Goal: Find contact information: Find contact information

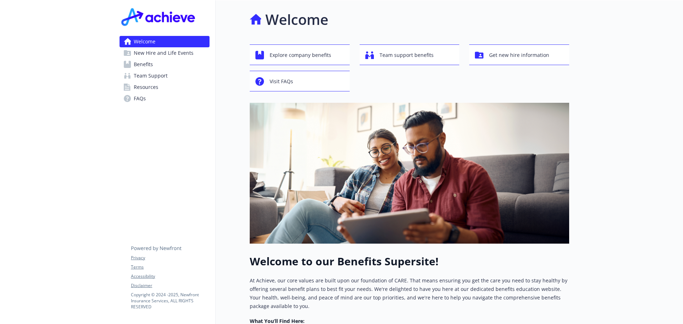
click at [164, 81] on link "Resources" at bounding box center [165, 86] width 90 height 11
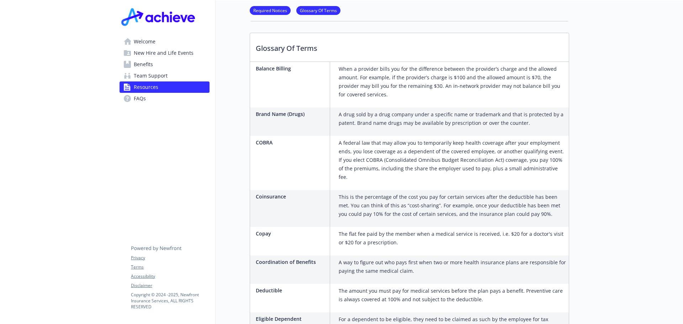
scroll to position [605, 0]
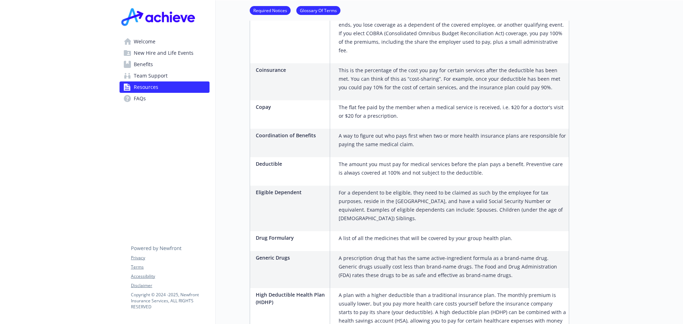
click at [144, 38] on span "Welcome" at bounding box center [145, 41] width 22 height 11
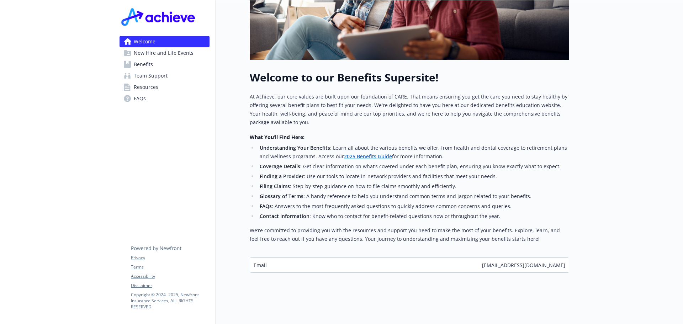
scroll to position [152, 0]
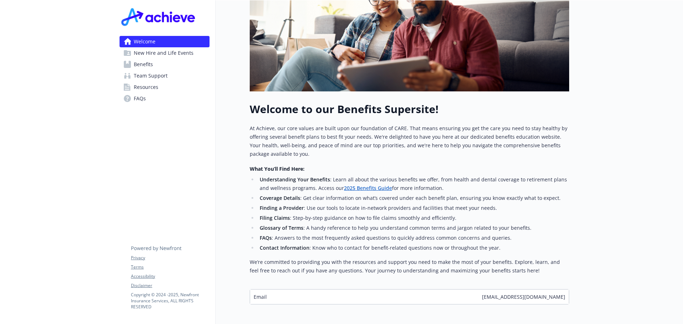
click at [530, 293] on span "[EMAIL_ADDRESS][DOMAIN_NAME]" at bounding box center [523, 296] width 83 height 7
copy span "[EMAIL_ADDRESS][DOMAIN_NAME]"
